Goal: Find specific page/section: Find specific page/section

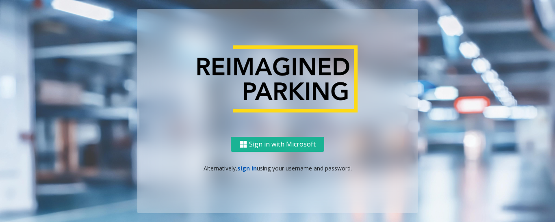
click at [246, 169] on link "sign in" at bounding box center [247, 169] width 20 height 8
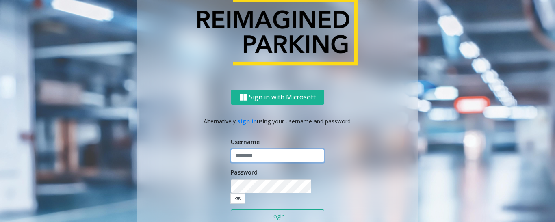
type input "******"
click at [254, 212] on button "Login" at bounding box center [277, 217] width 93 height 14
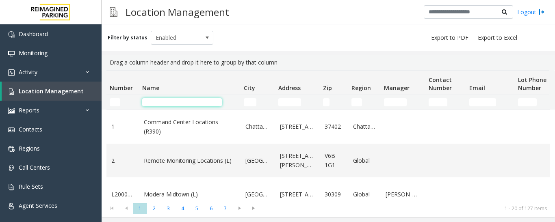
click at [158, 105] on input "Name Filter" at bounding box center [182, 102] width 80 height 8
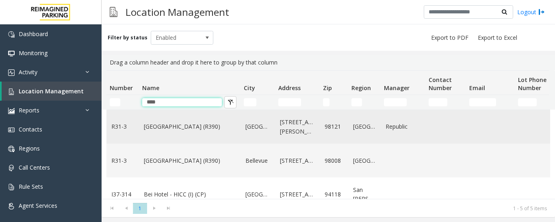
type input "****"
click at [172, 126] on link "Bell Street Garage (R390)" at bounding box center [190, 126] width 92 height 9
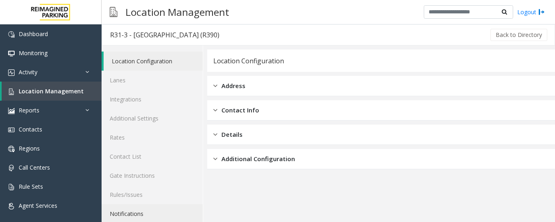
scroll to position [46, 0]
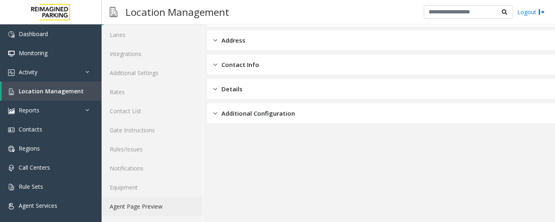
click at [143, 206] on link "Agent Page Preview" at bounding box center [152, 206] width 101 height 19
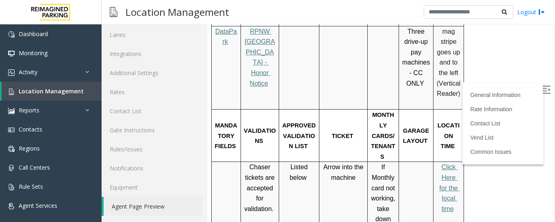
click at [543, 90] on img at bounding box center [547, 90] width 8 height 8
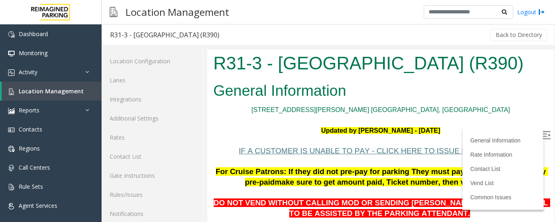
click at [277, 63] on h1 "R31-3 - [GEOGRAPHIC_DATA] (R390)" at bounding box center [380, 63] width 335 height 25
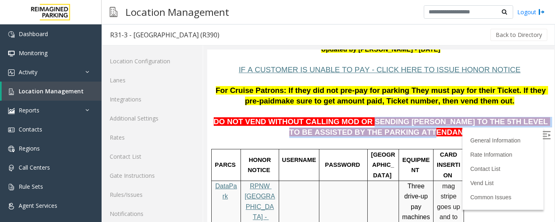
drag, startPoint x: 357, startPoint y: 123, endPoint x: 417, endPoint y: 132, distance: 60.9
click at [417, 132] on p "DO NOT VEND WITHOUT CALLING MOD OR SENDING [PERSON_NAME] TO THE 5TH LEVEL TO BE…" at bounding box center [380, 122] width 335 height 31
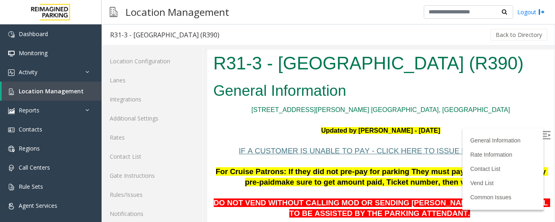
scroll to position [81, 0]
